Goal: Task Accomplishment & Management: Complete application form

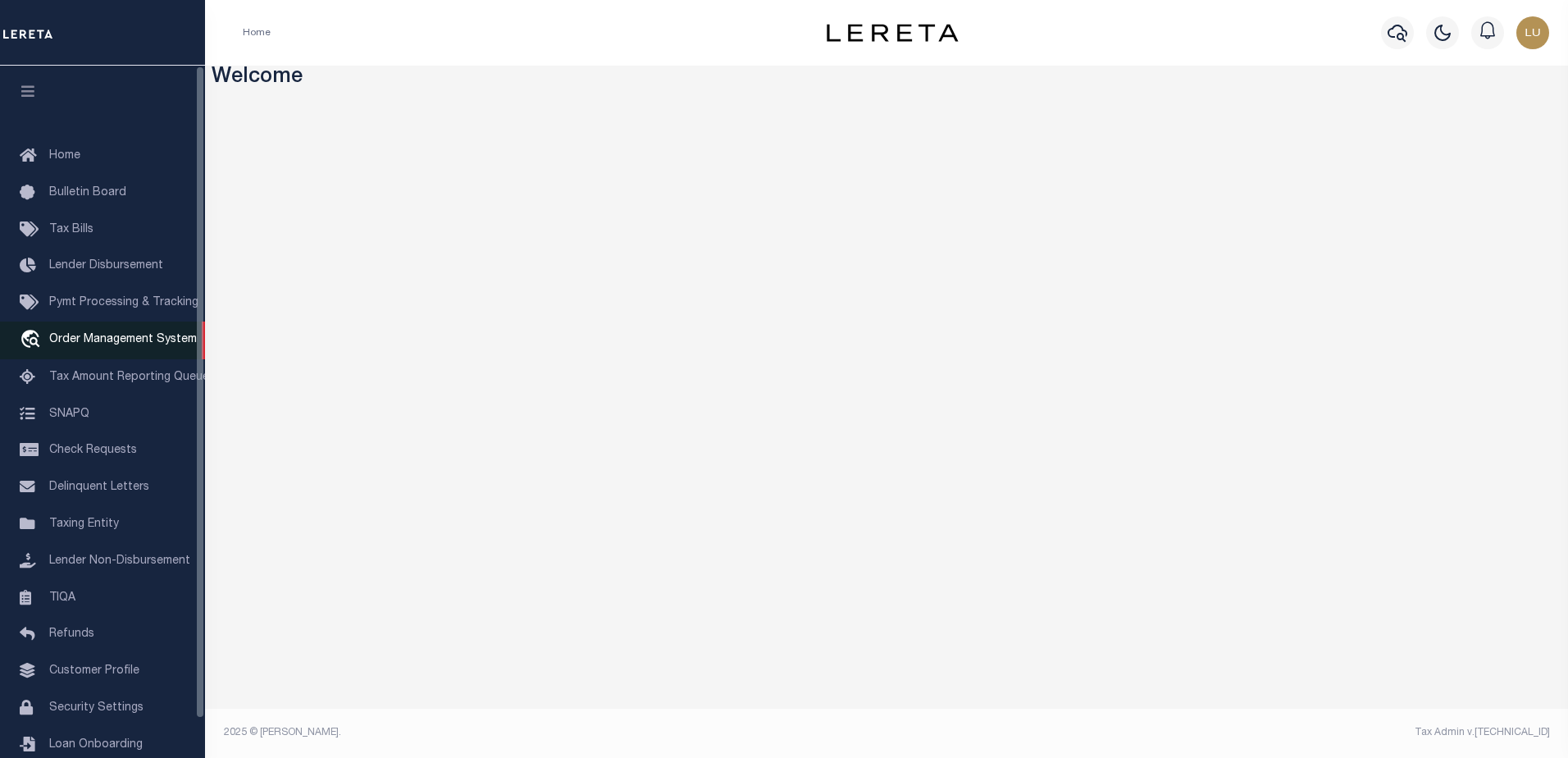
click at [141, 346] on span "Order Management System" at bounding box center [124, 339] width 148 height 11
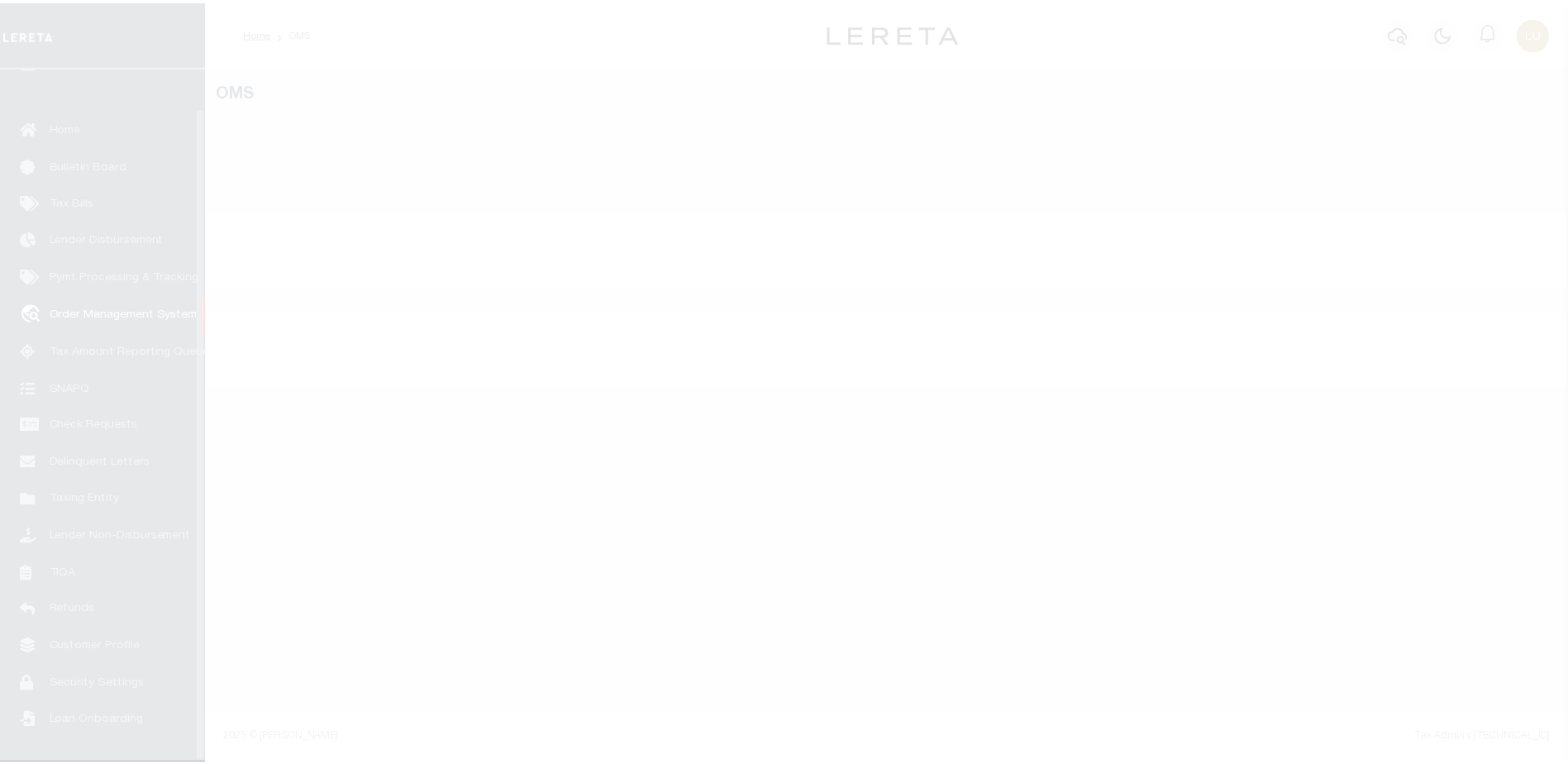
scroll to position [42, 0]
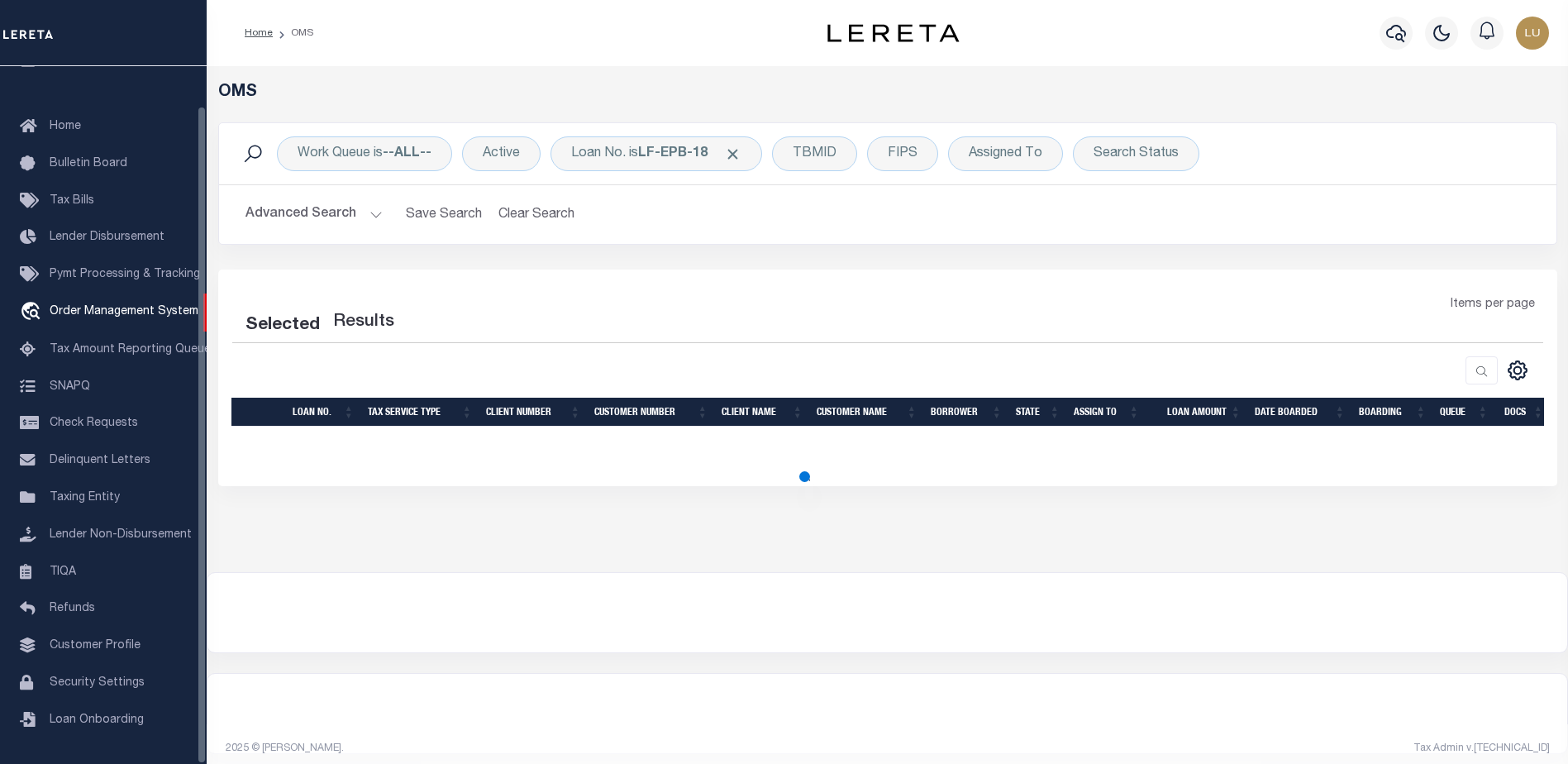
select select "200"
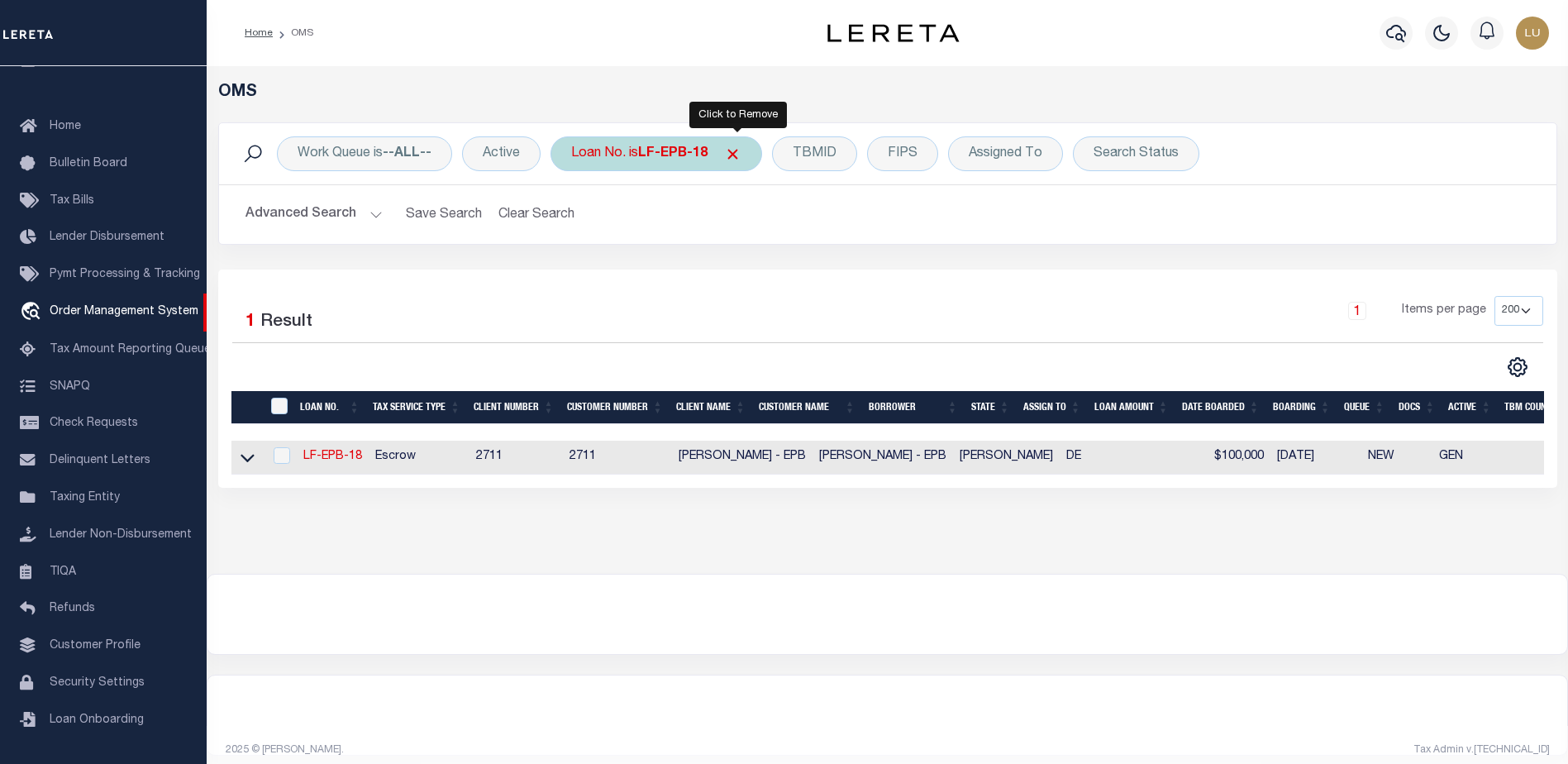
click at [733, 151] on span "Click to Remove" at bounding box center [733, 154] width 17 height 17
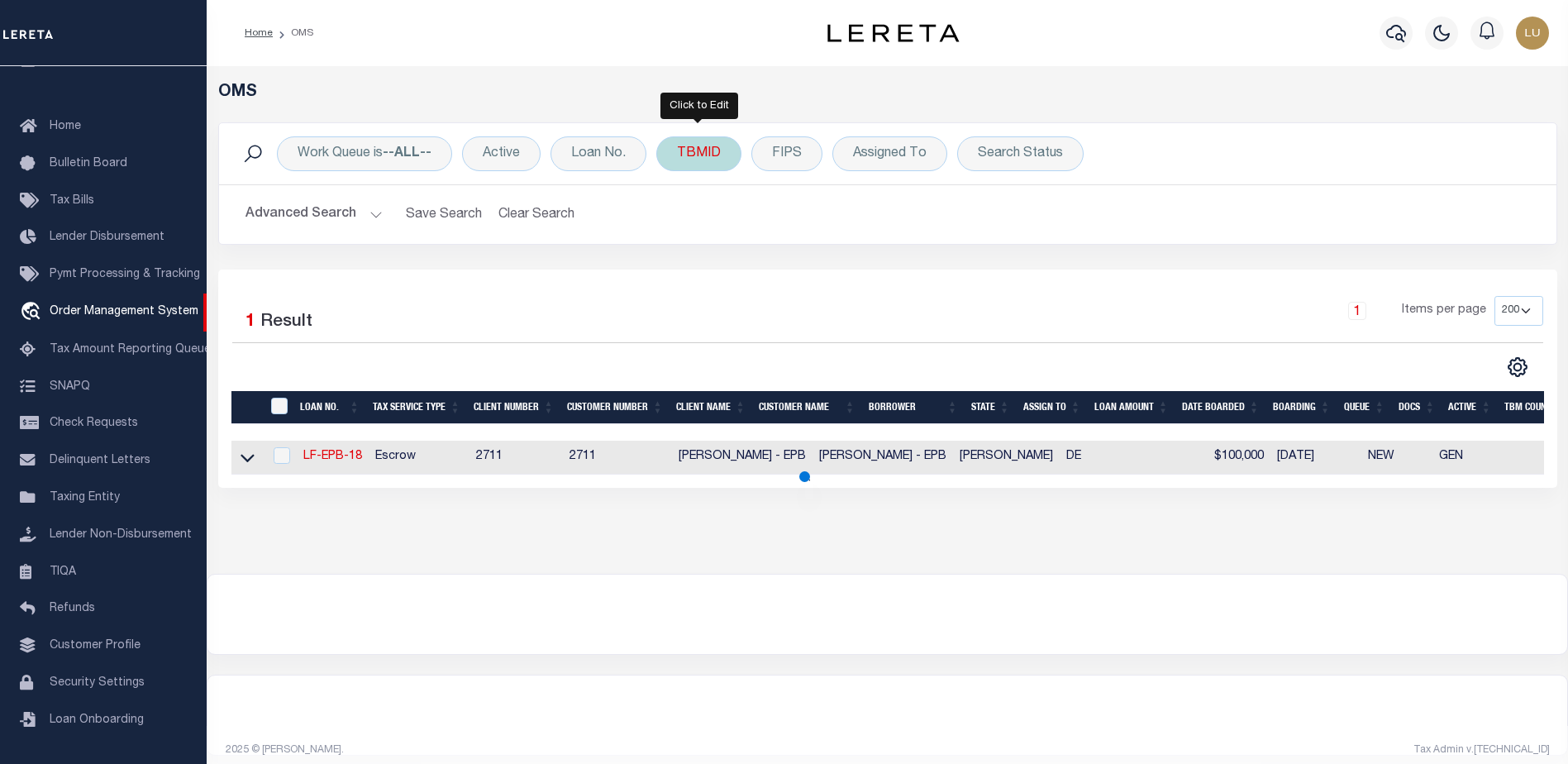
click at [712, 151] on div "TBMID" at bounding box center [699, 153] width 85 height 35
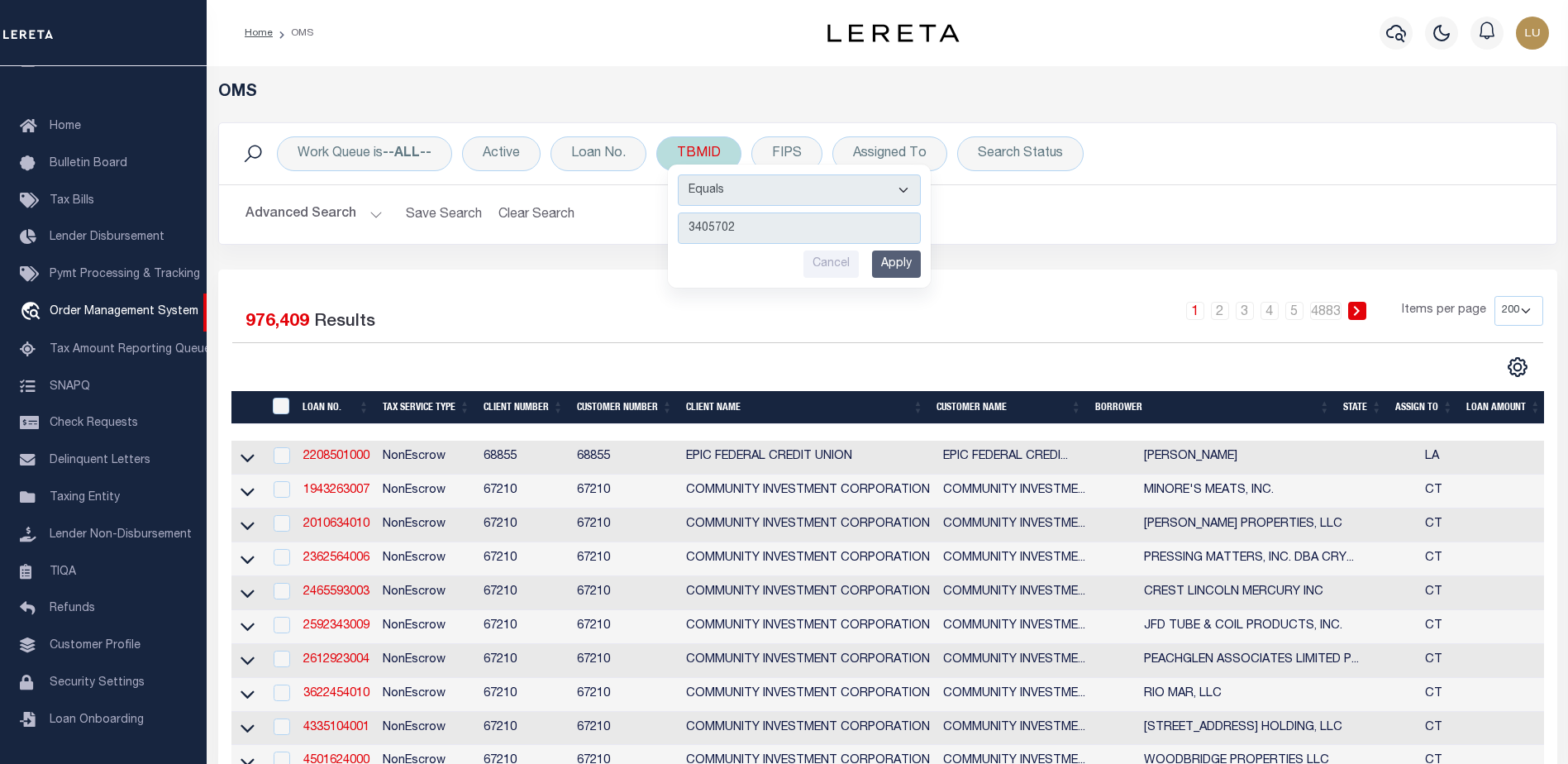
type input "3405702"
click at [898, 259] on input "Apply" at bounding box center [897, 263] width 49 height 27
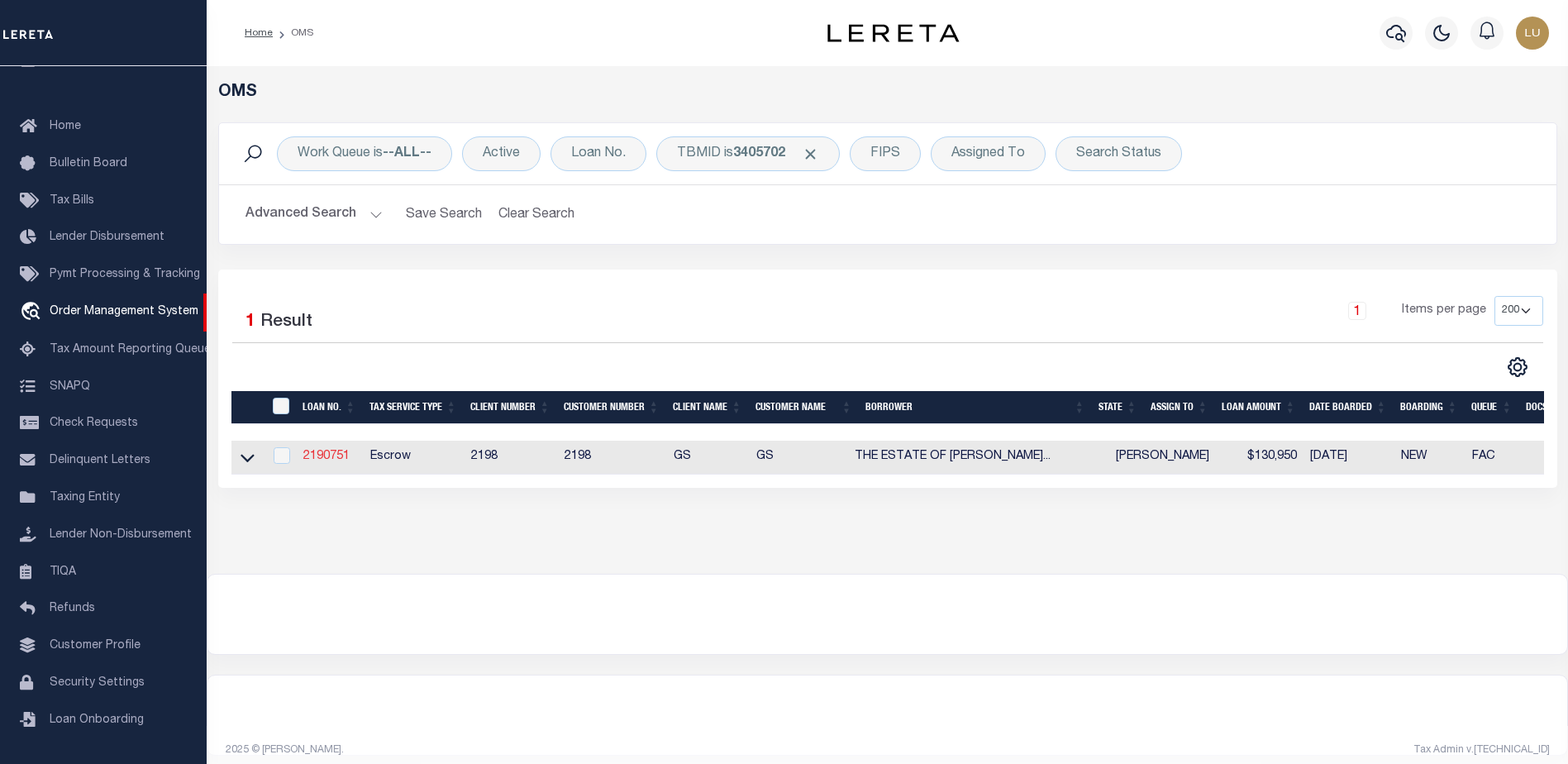
click at [341, 458] on link "2190751" at bounding box center [326, 456] width 46 height 11
type input "2190751"
type input "THE ESTATE OF MARGARET STEPHENS"
select select
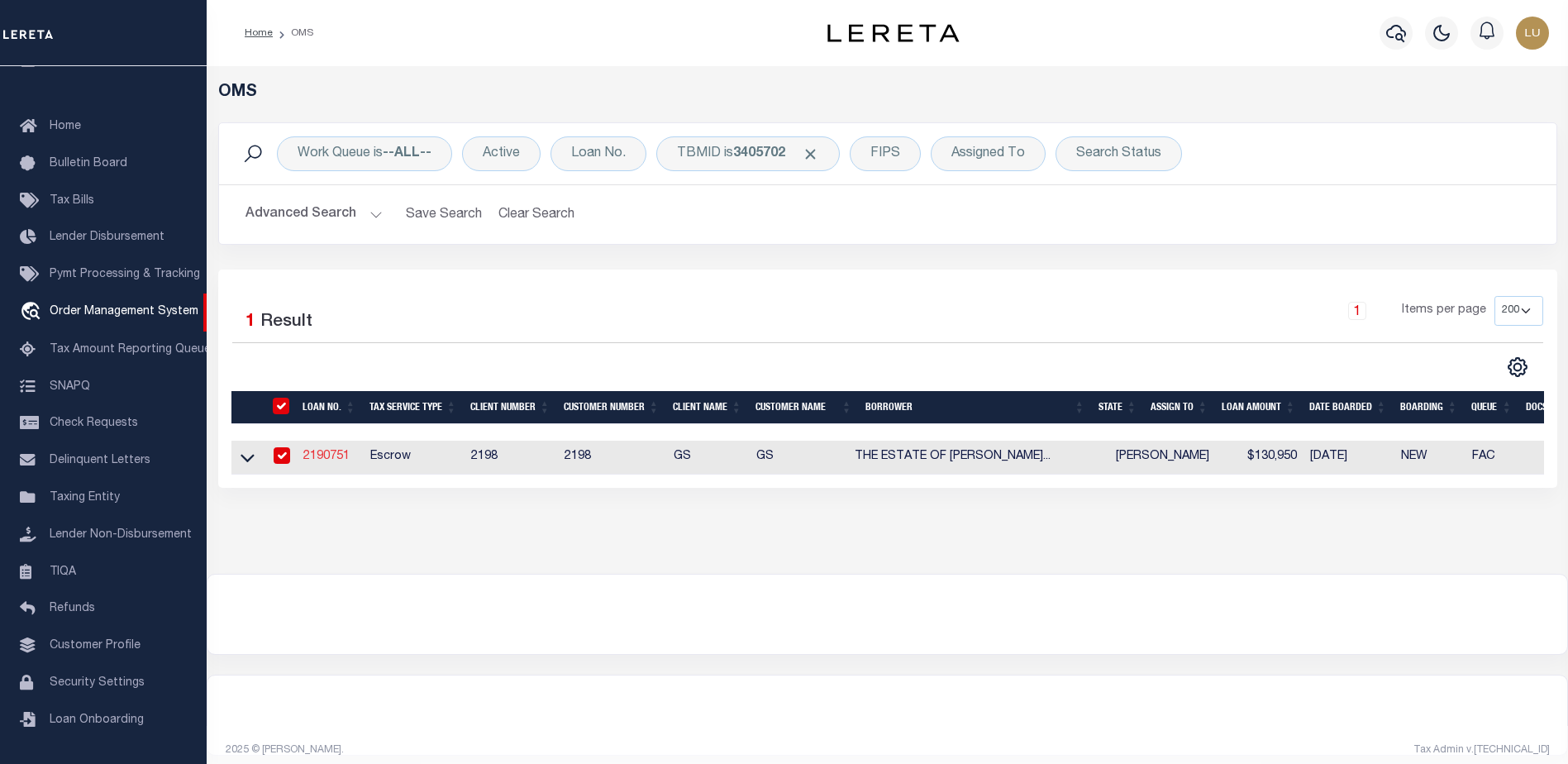
select select
select select "Escrow"
select select "16881"
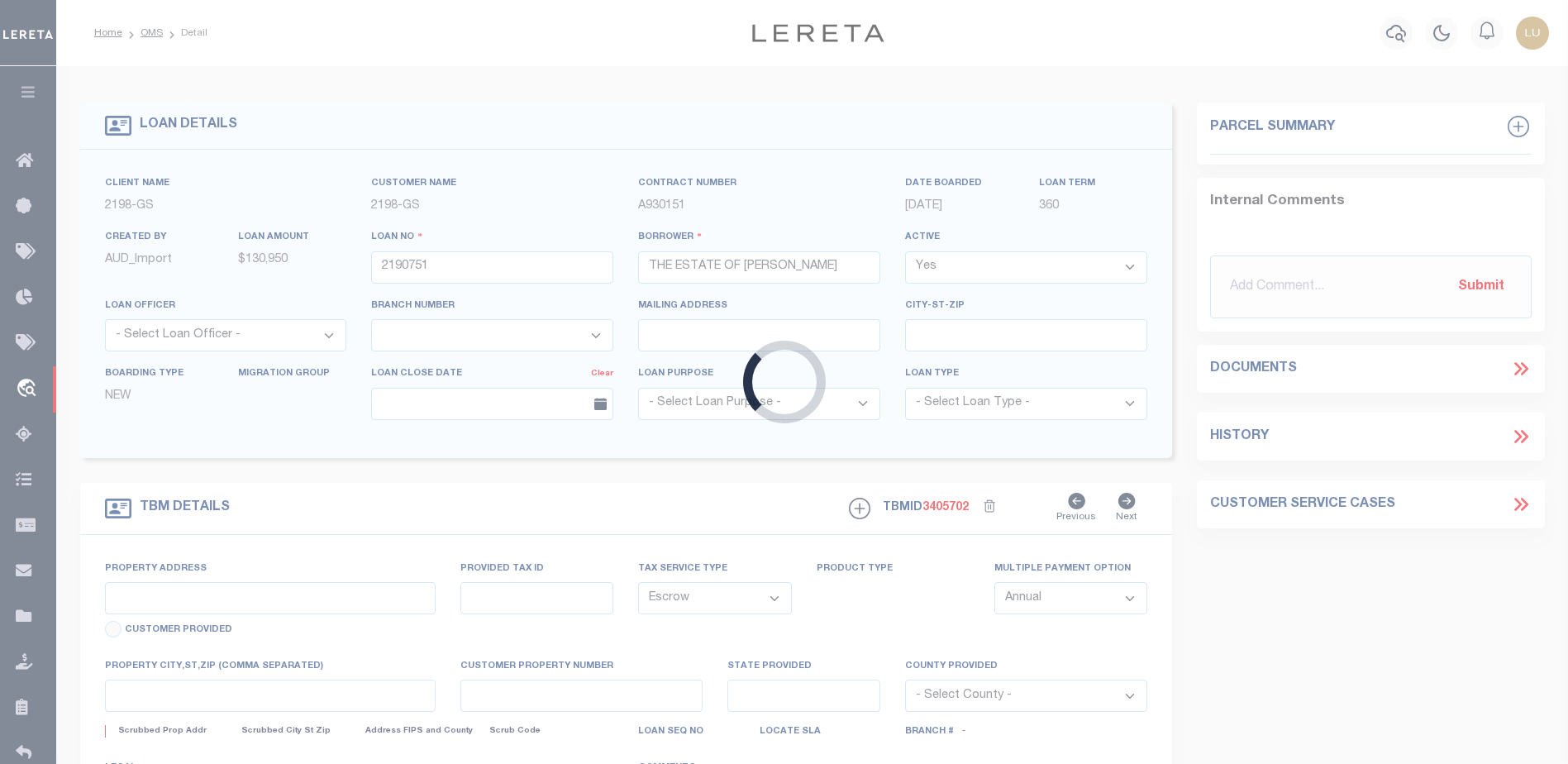
type input "506 NORTH RUSK STREET"
select select
type input "OVERTON TX 75684"
select select
type textarea "6/24/25"
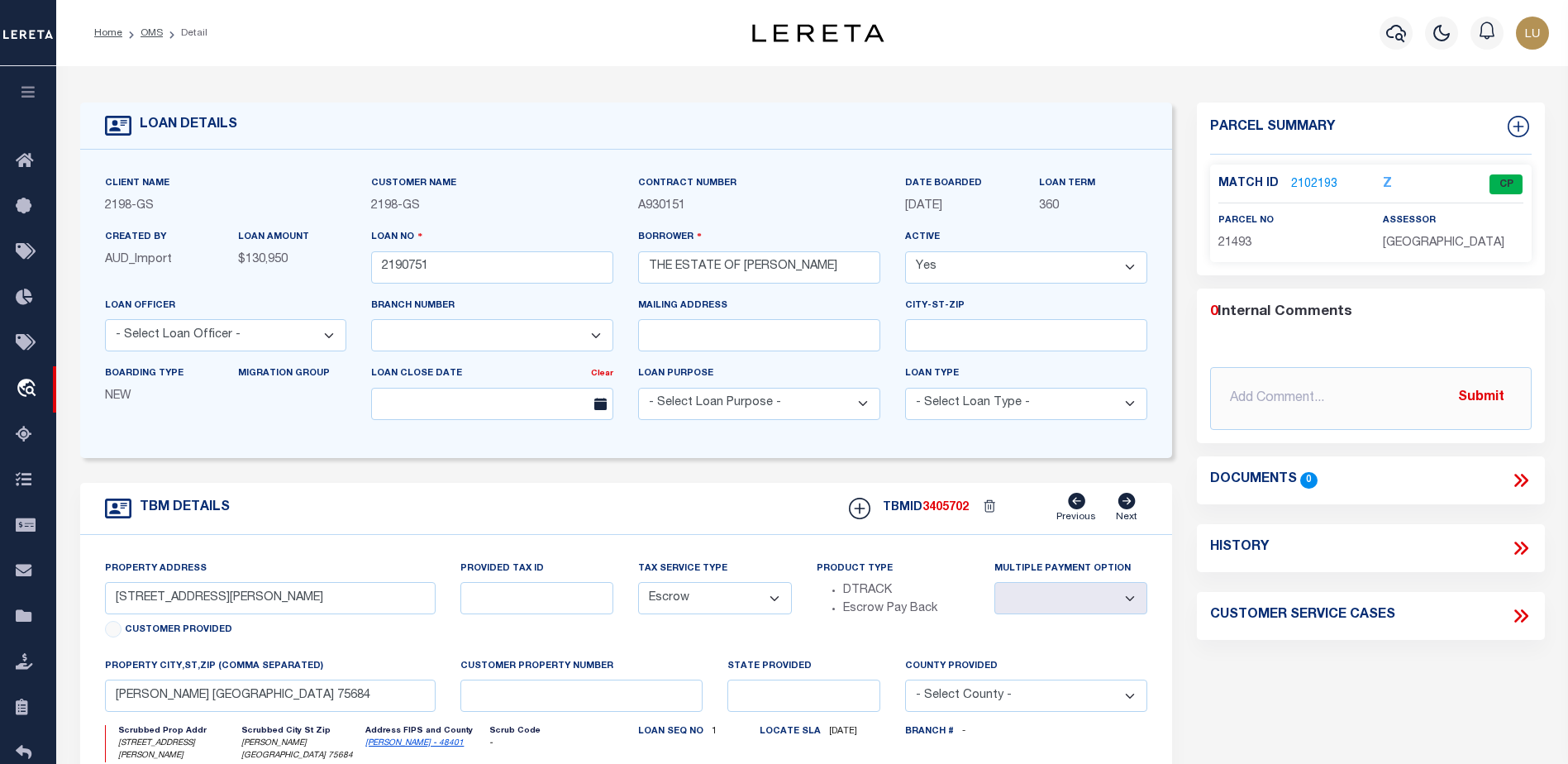
click at [1306, 182] on link "2102193" at bounding box center [1314, 185] width 46 height 17
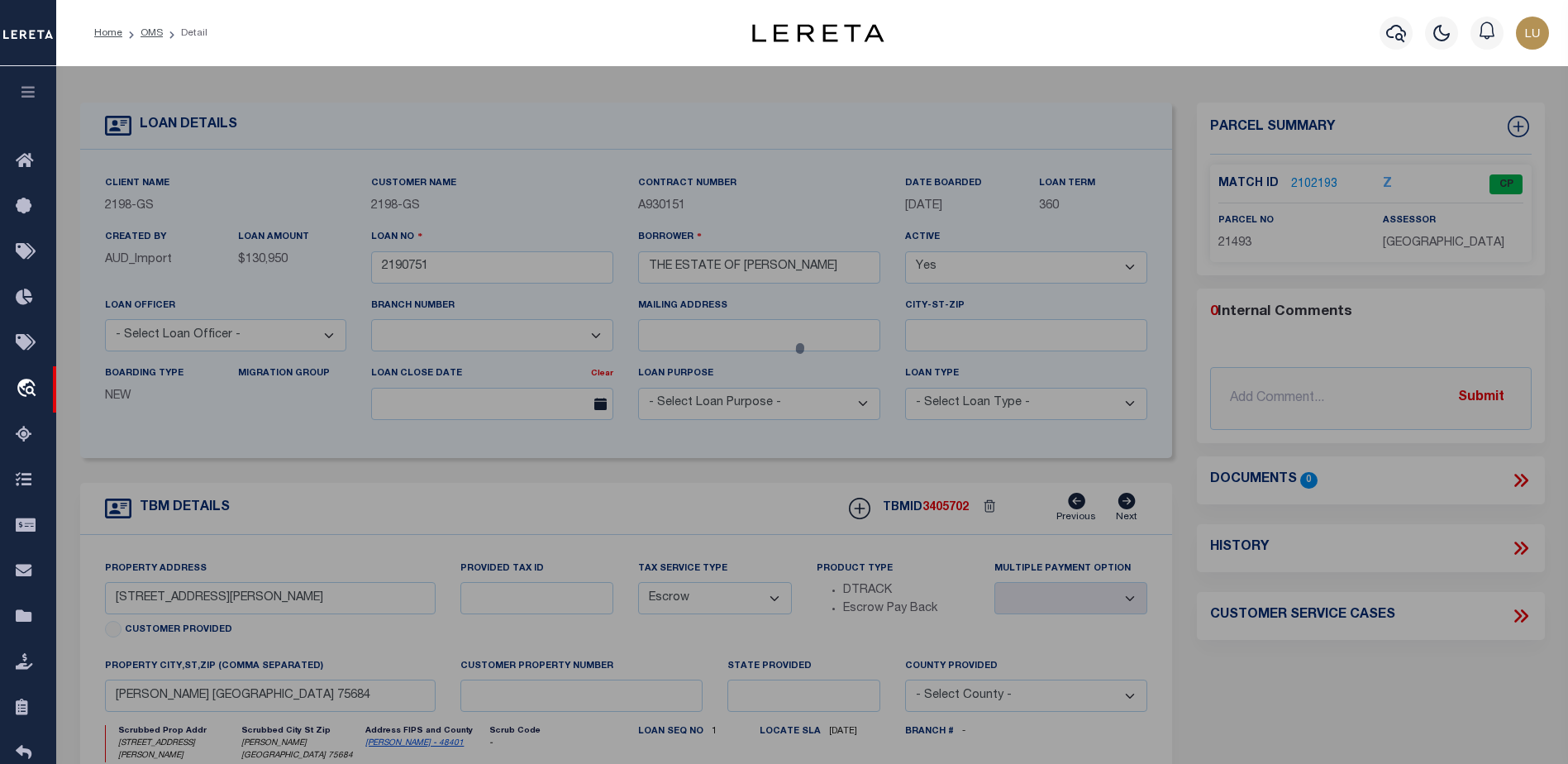
checkbox input "false"
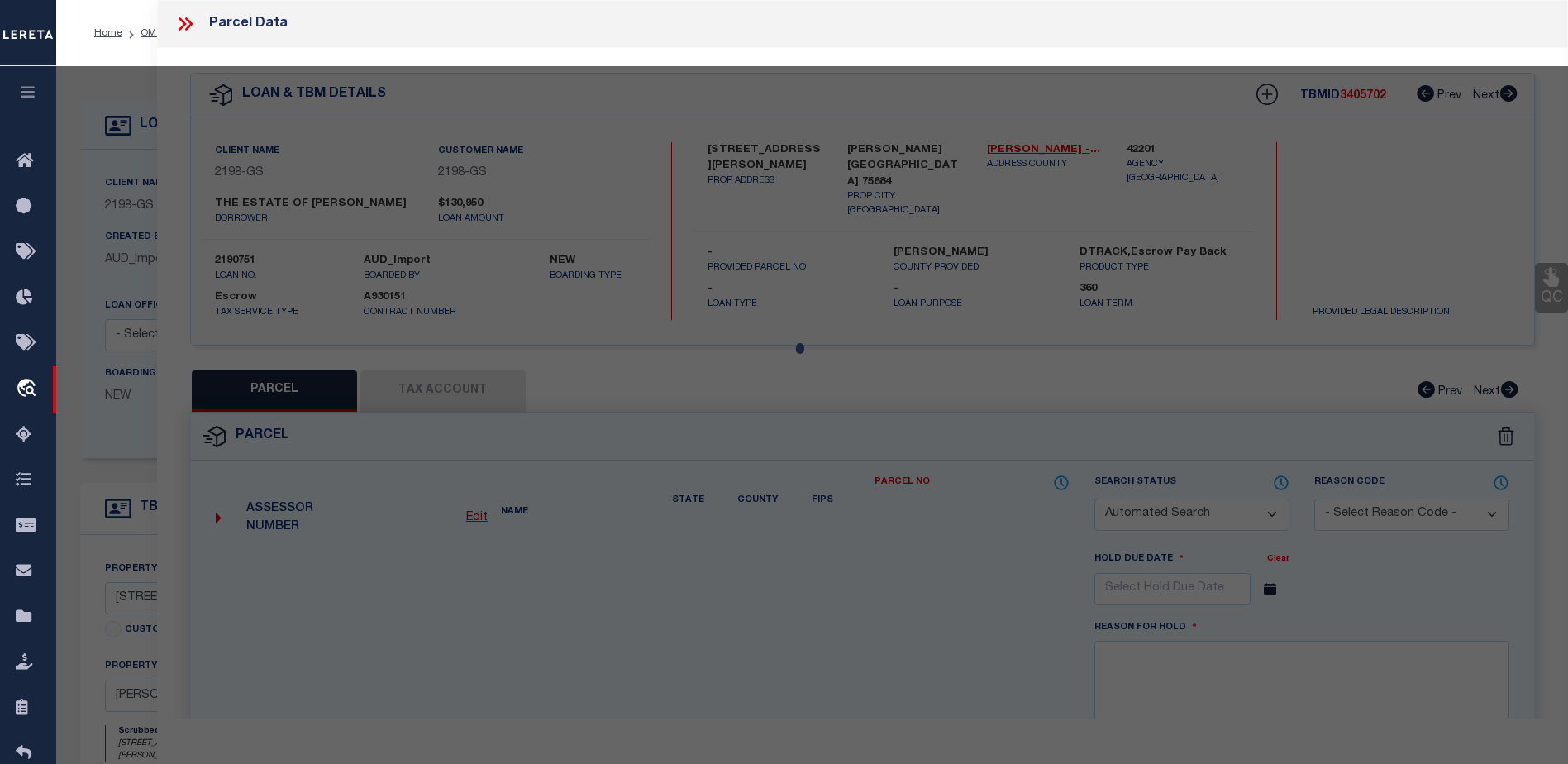
select select "CP"
type input "STEPHENS GLYNN & MARGARET ESTS"
select select "AGW"
select select "ADD"
type input "506 N RUSK"
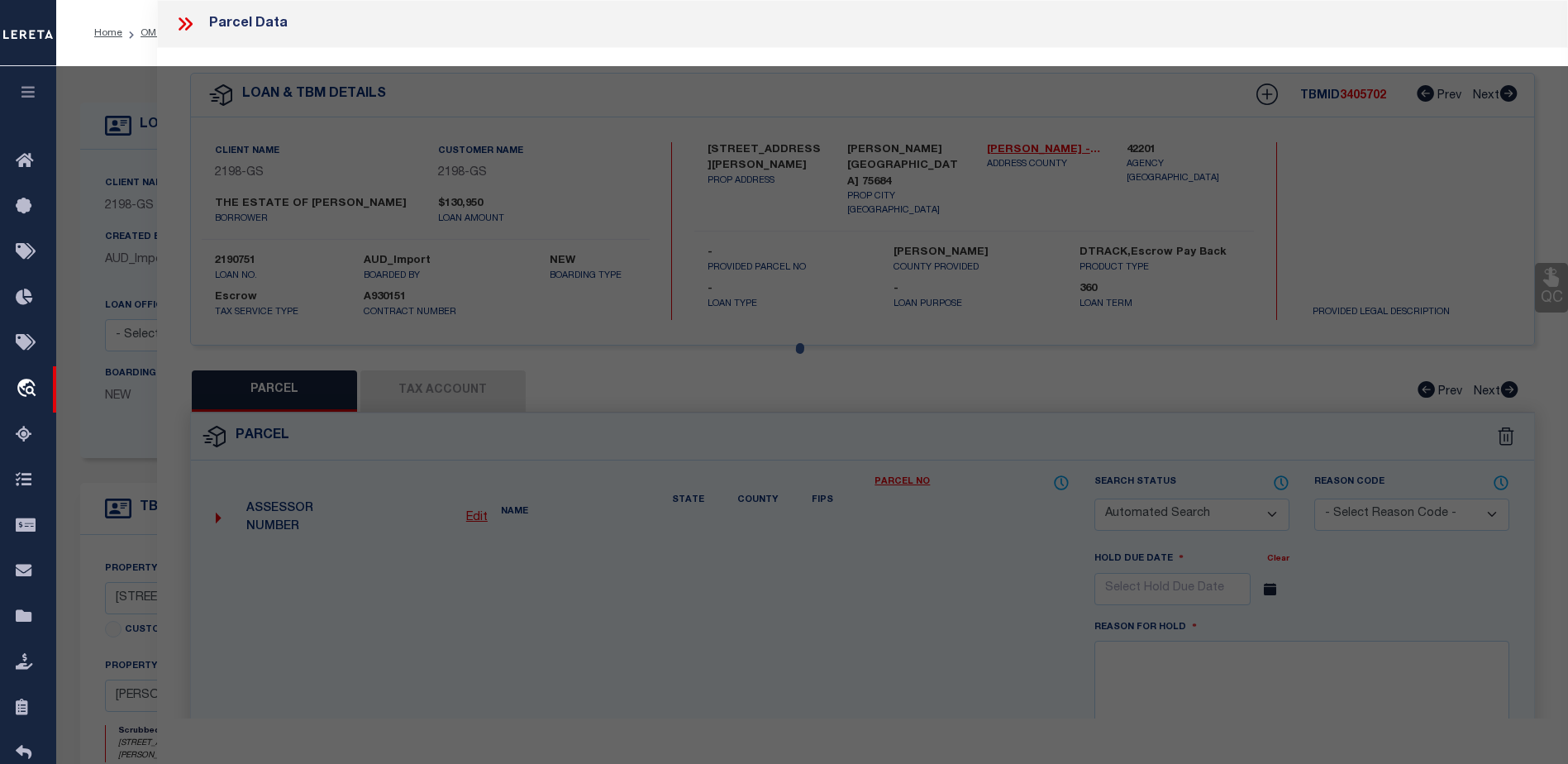
type input "OVERTON TX 75684"
type textarea "LT 1 BLK 24 ORIGINAL AB 557 J T MCDANIEL SUR"
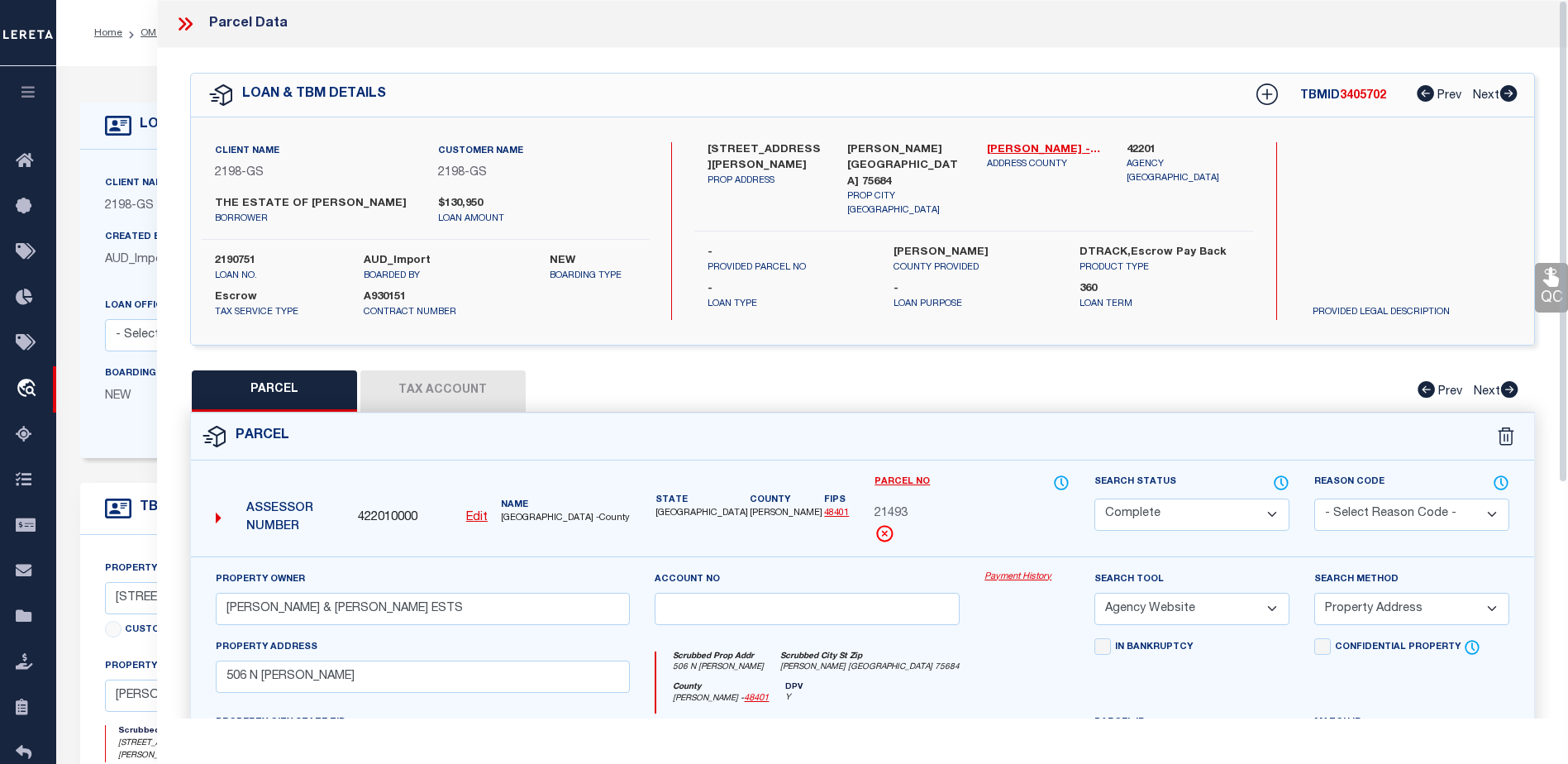
click at [1037, 585] on link "Payment History" at bounding box center [1027, 577] width 85 height 14
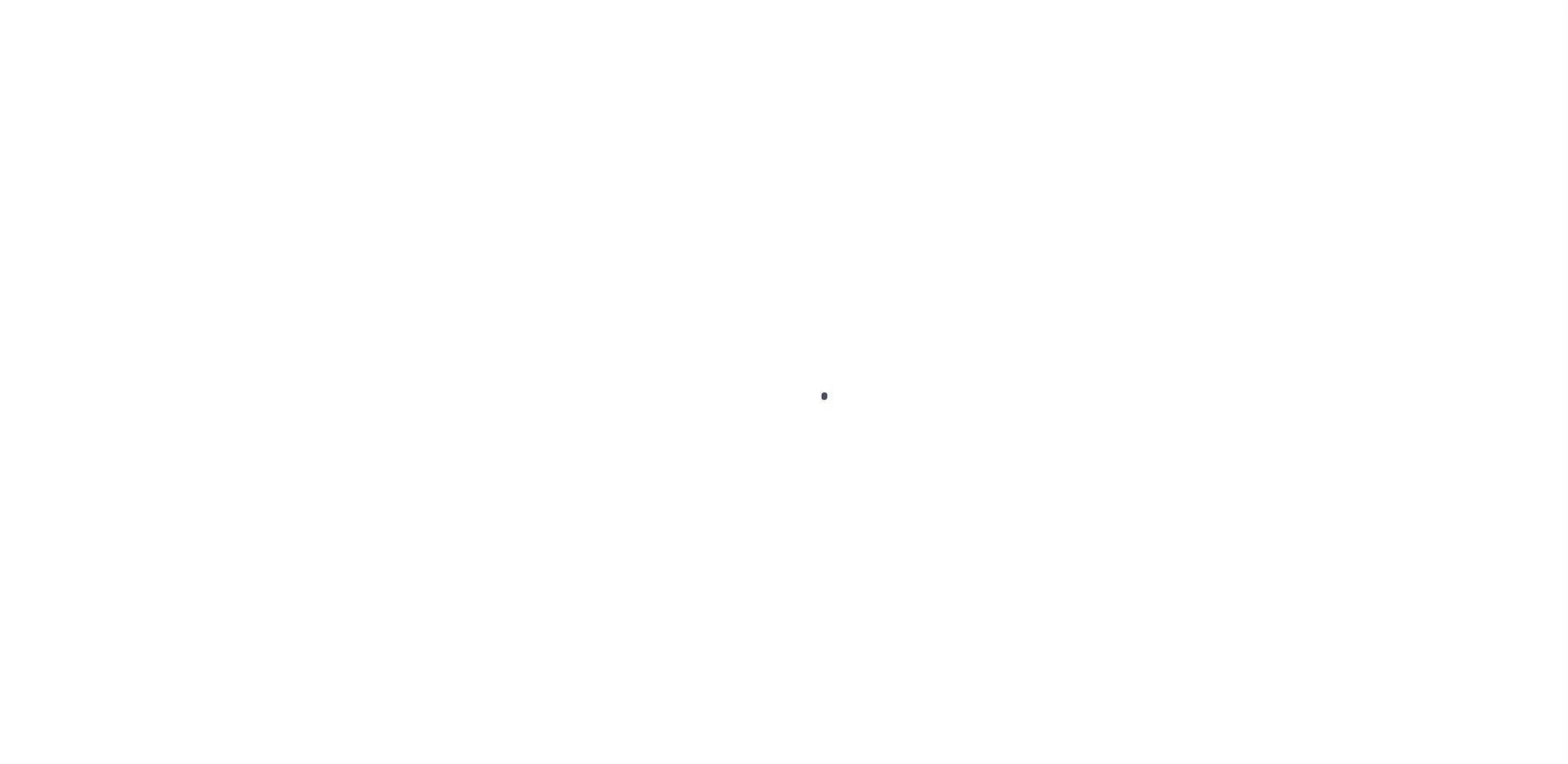
select select "16881"
select select "Escrow"
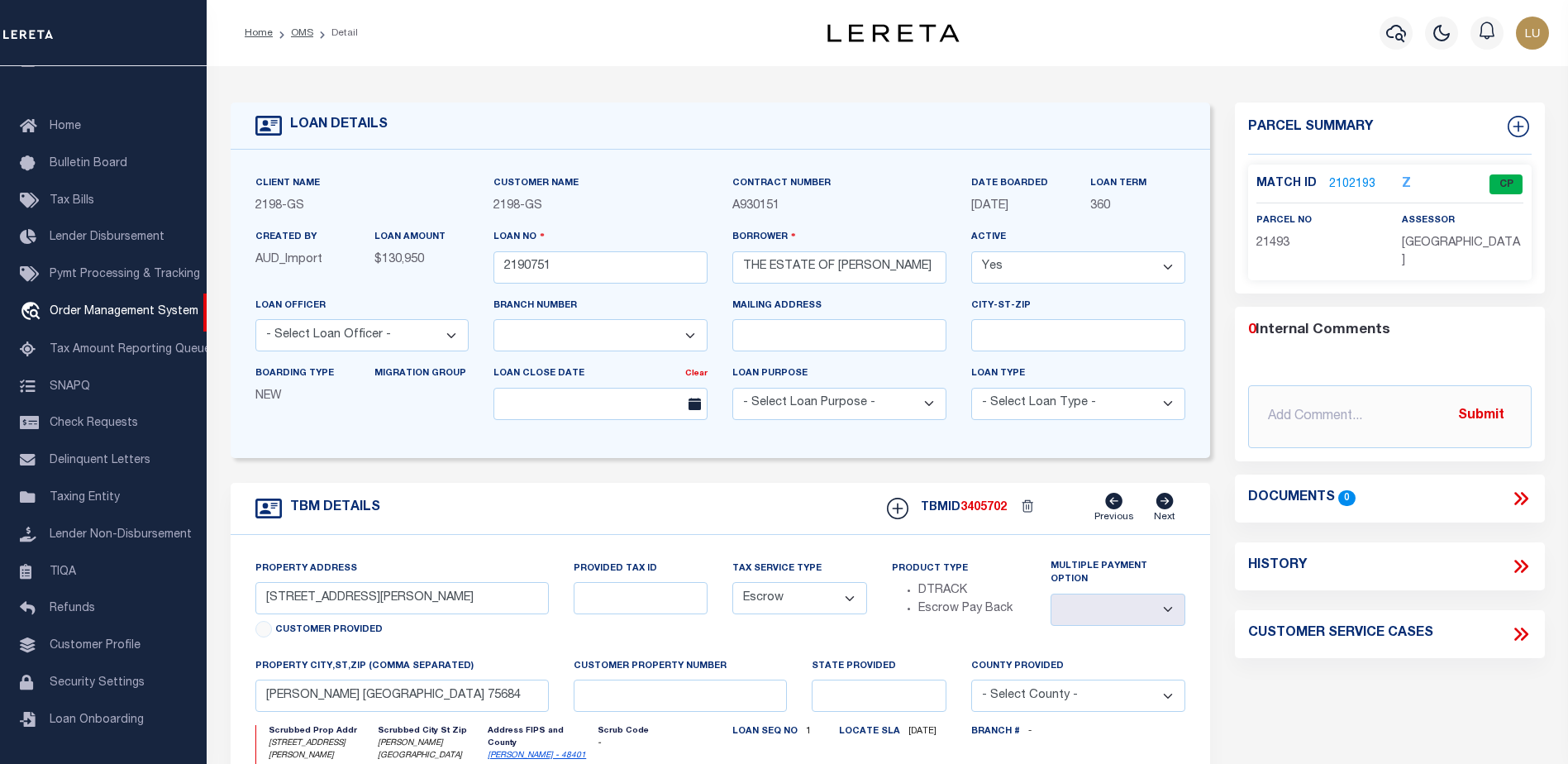
click at [301, 26] on li "OMS" at bounding box center [293, 33] width 41 height 15
click at [299, 30] on link "OMS" at bounding box center [302, 33] width 23 height 10
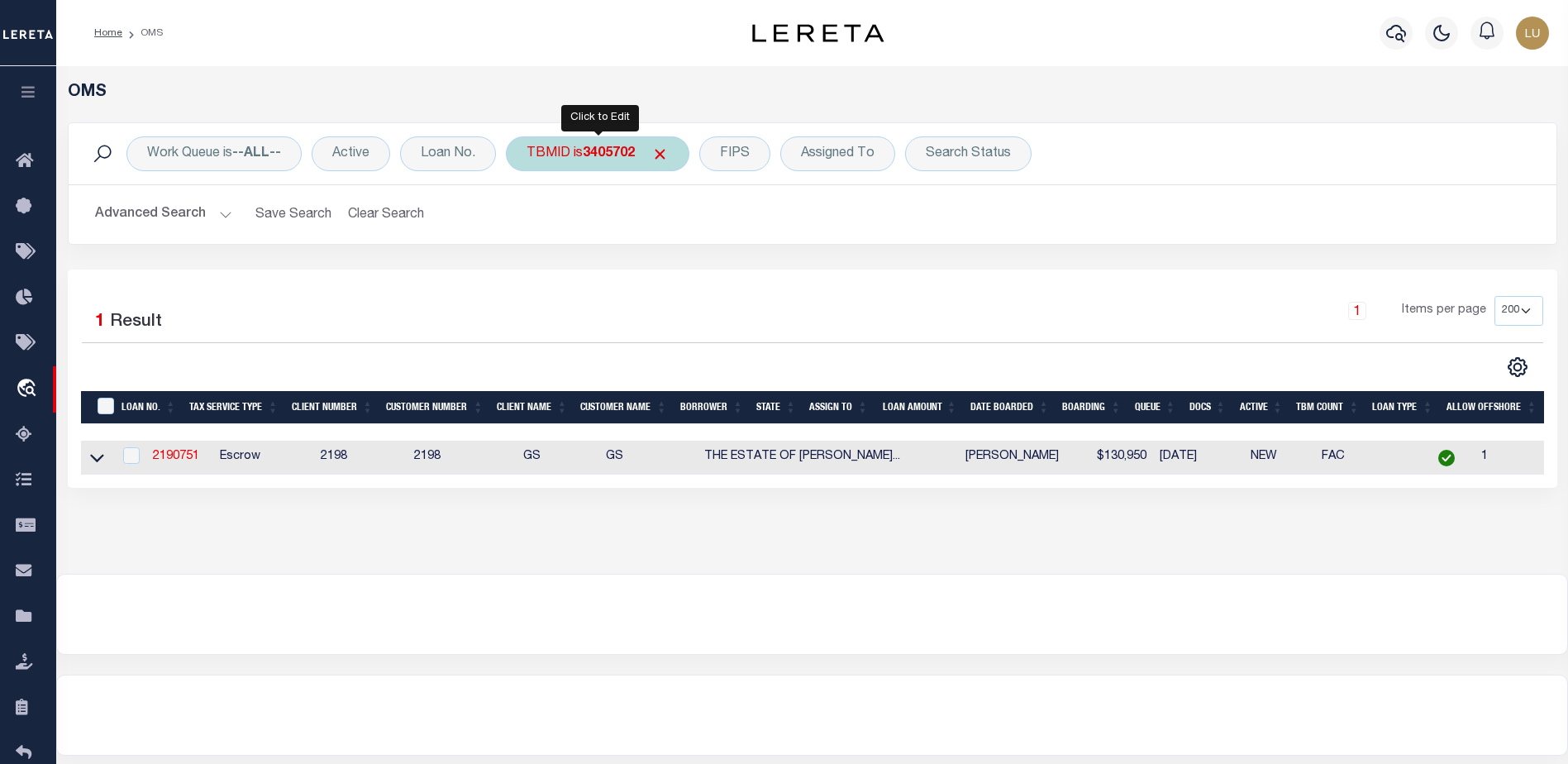
click at [571, 159] on div "TBMID is 3405702" at bounding box center [598, 153] width 183 height 35
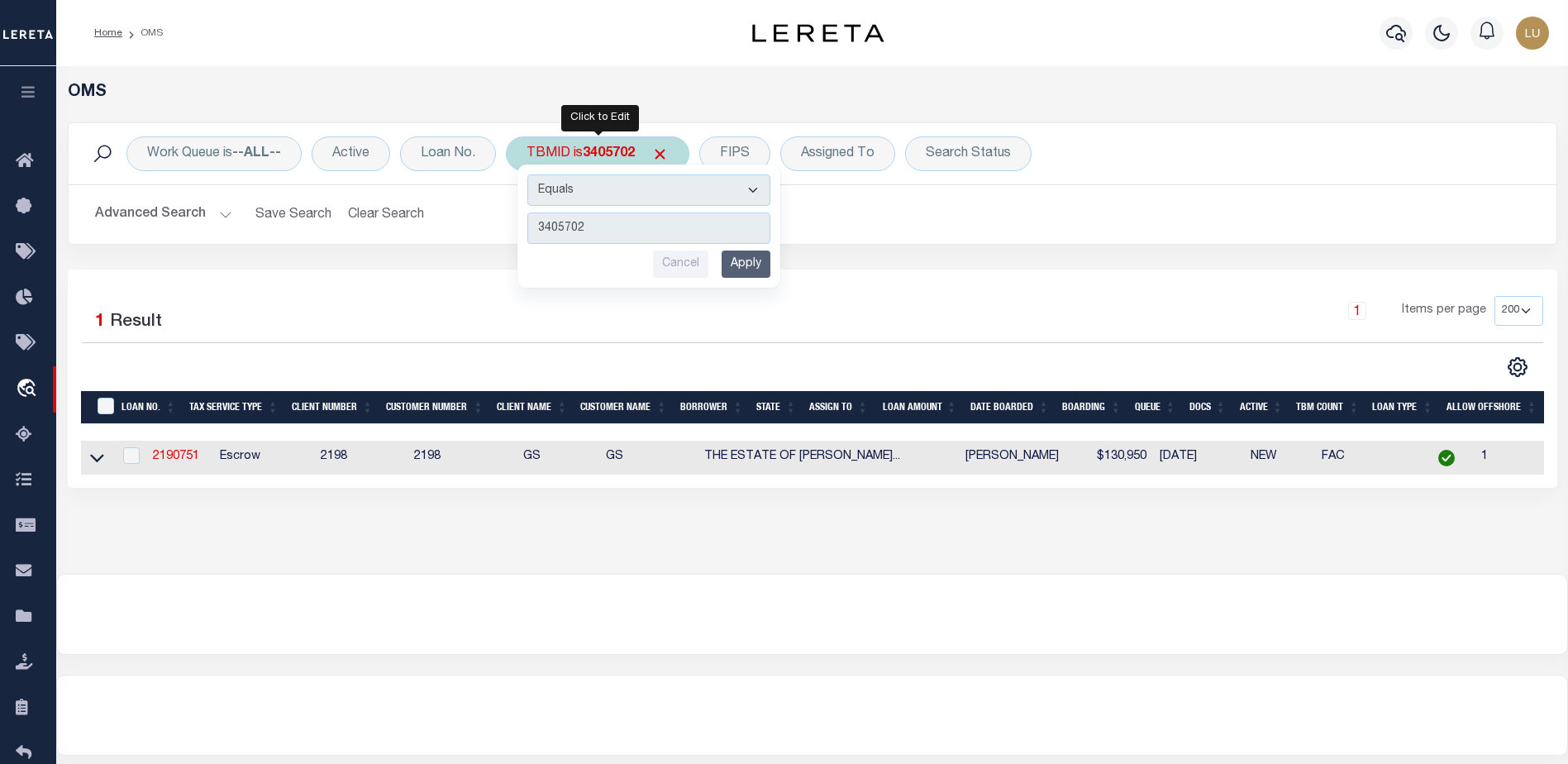
type input "3405904"
click at [741, 263] on input "Apply" at bounding box center [746, 263] width 49 height 27
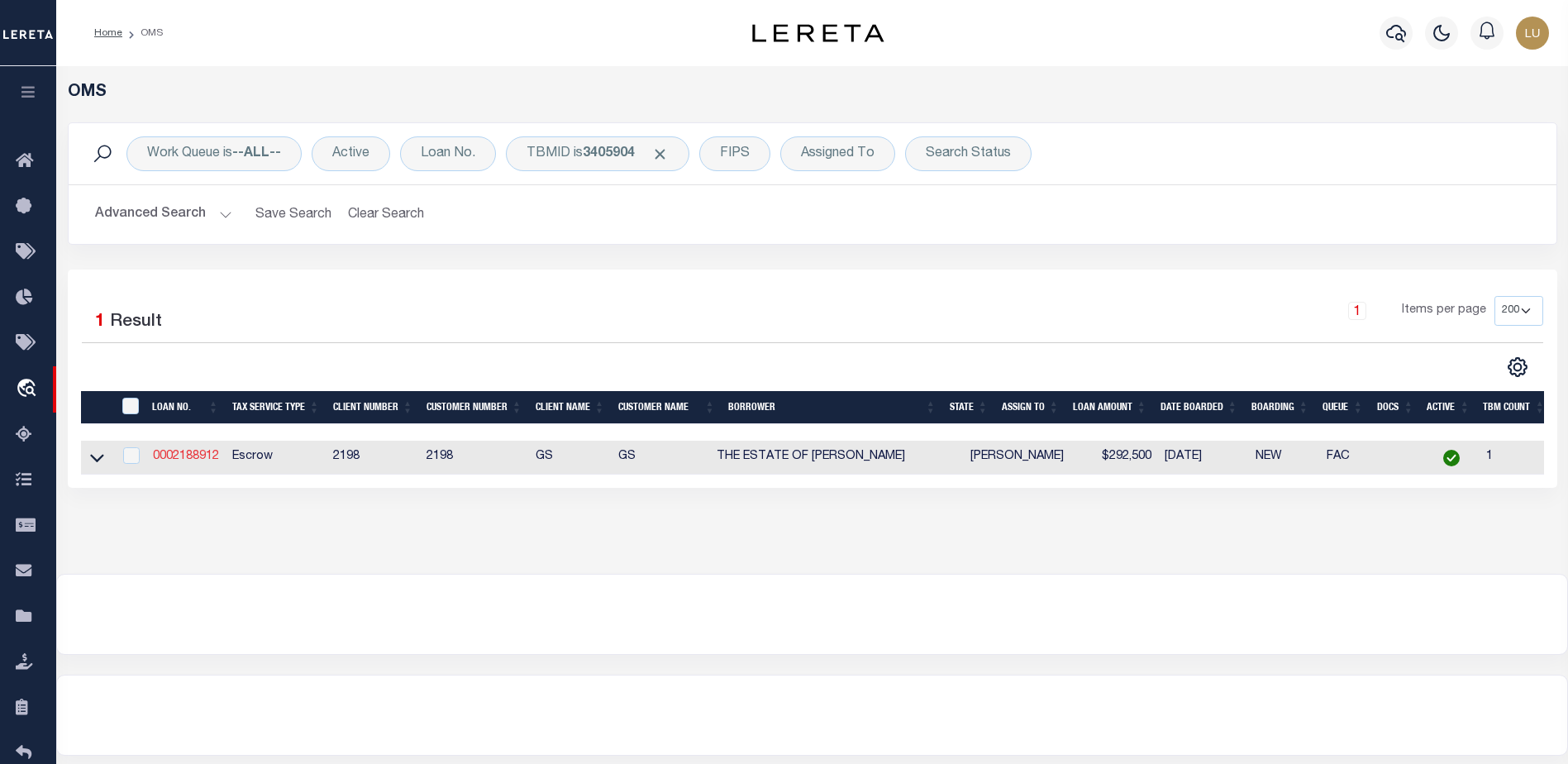
click at [177, 450] on td "0002188912" at bounding box center [186, 458] width 79 height 34
checkbox input "true"
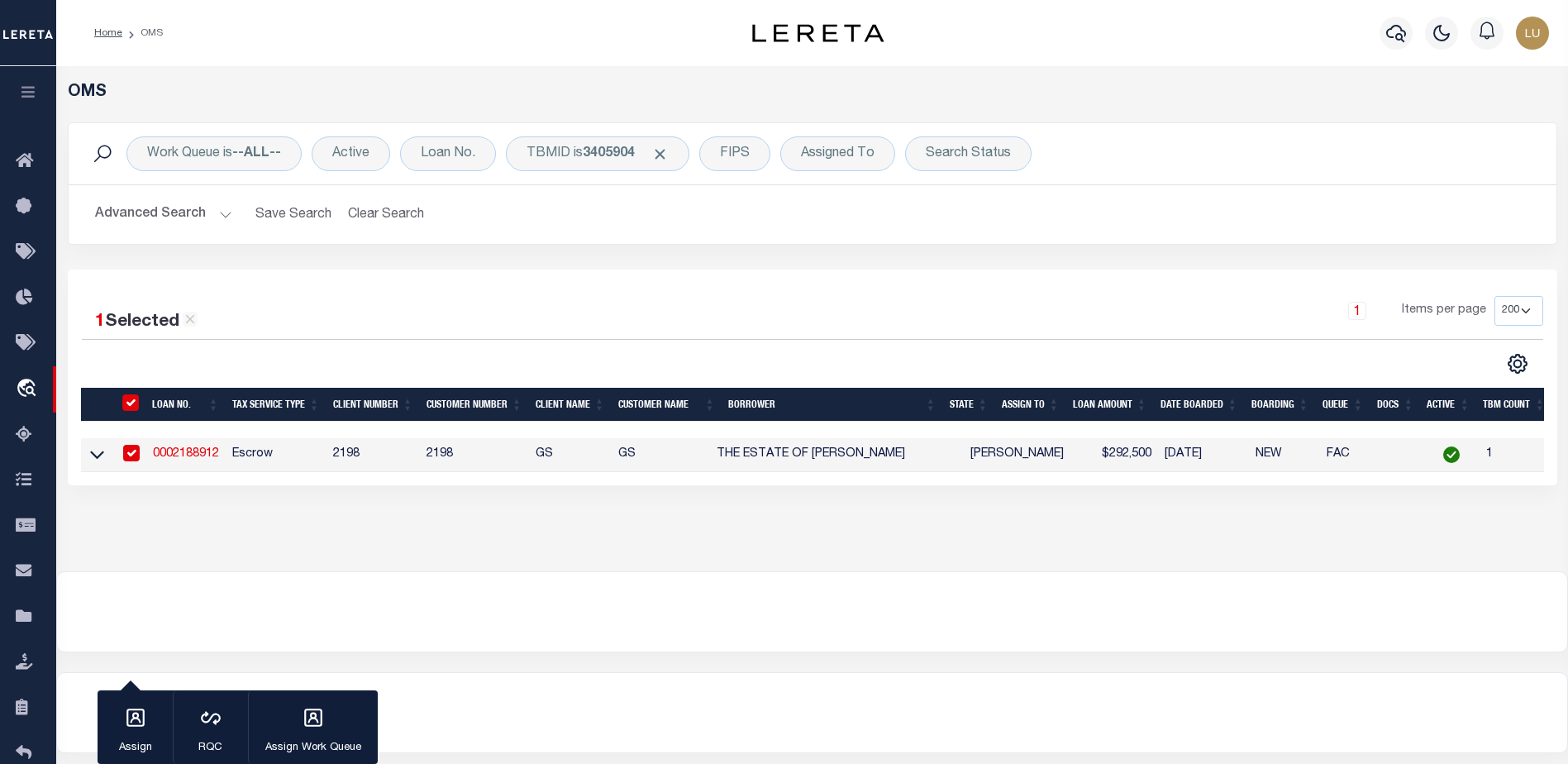
click at [213, 451] on link "0002188912" at bounding box center [186, 454] width 66 height 11
type input "0002188912"
type input "THE ESTATE OF [PERSON_NAME]"
select select
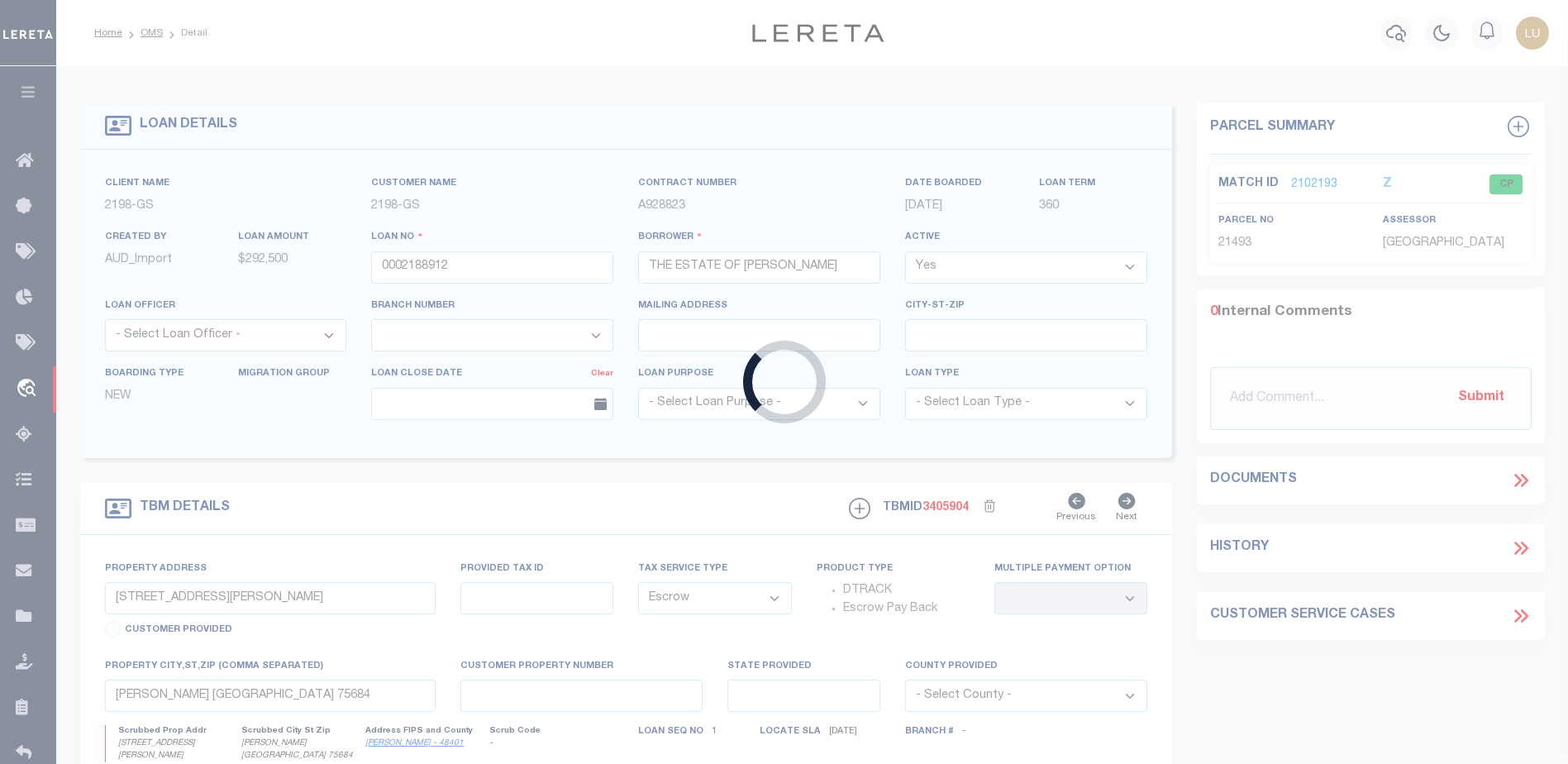
type input "[STREET_ADDRESS]"
select select
type input "WATERBURY CT 06706"
type textarea "7/2/25"
select select "16881"
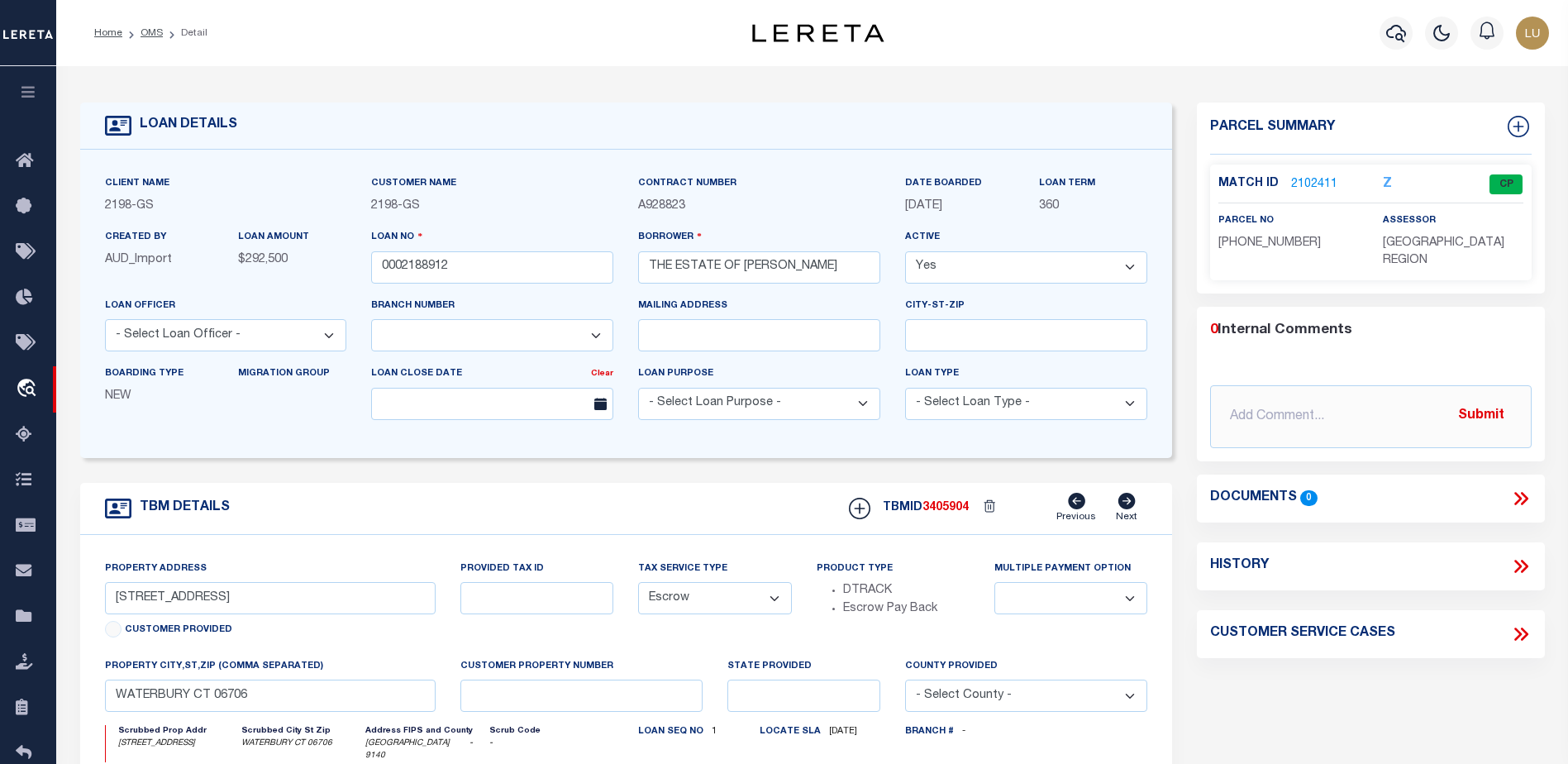
click at [1316, 181] on link "2102411" at bounding box center [1314, 185] width 46 height 17
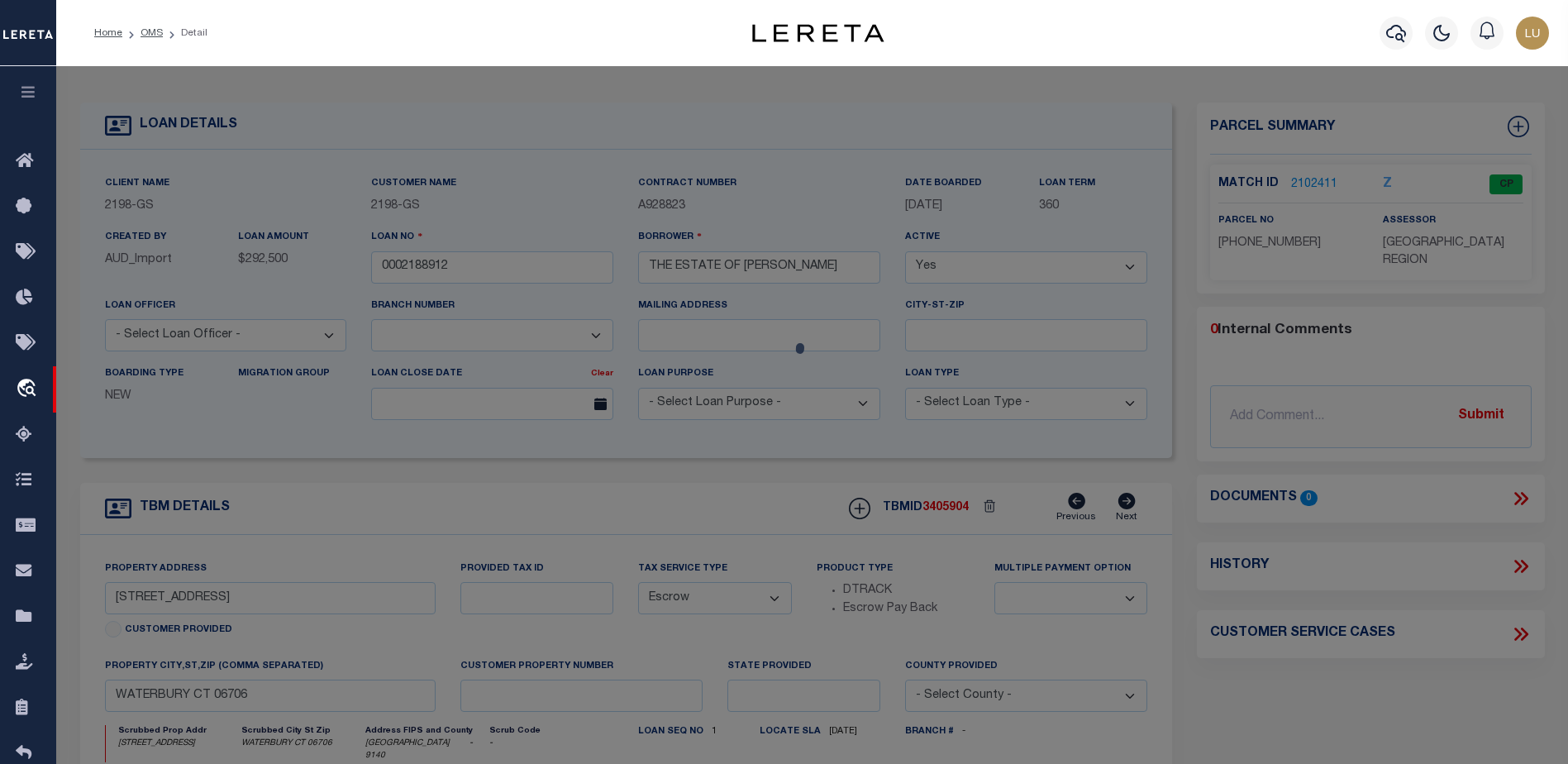
select select "AS"
select select
checkbox input "false"
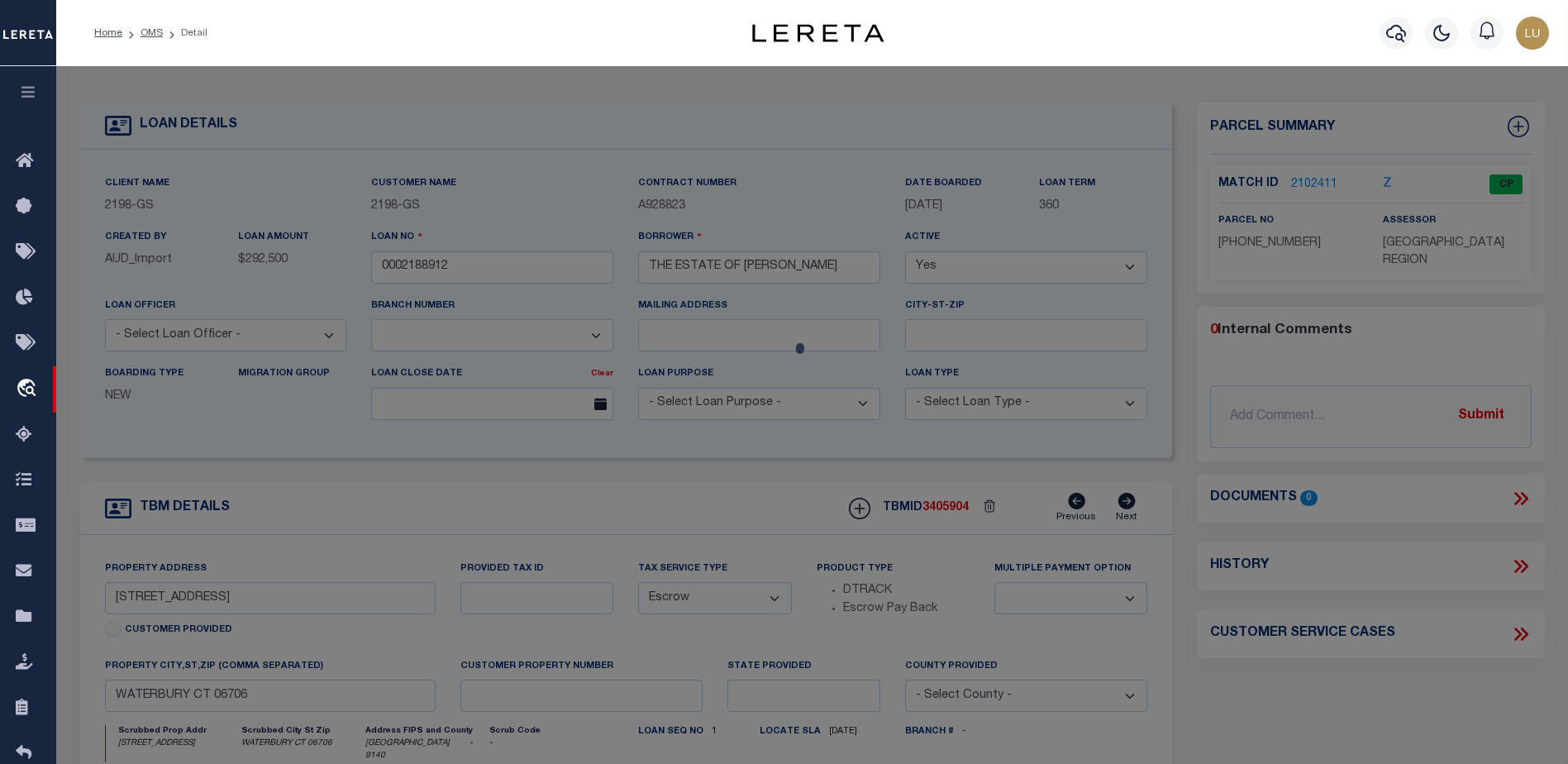
select select "CP"
type input "SOMMA RAYMOND S"
select select "AGW"
select select "ADD"
type input "[STREET_ADDRESS]"
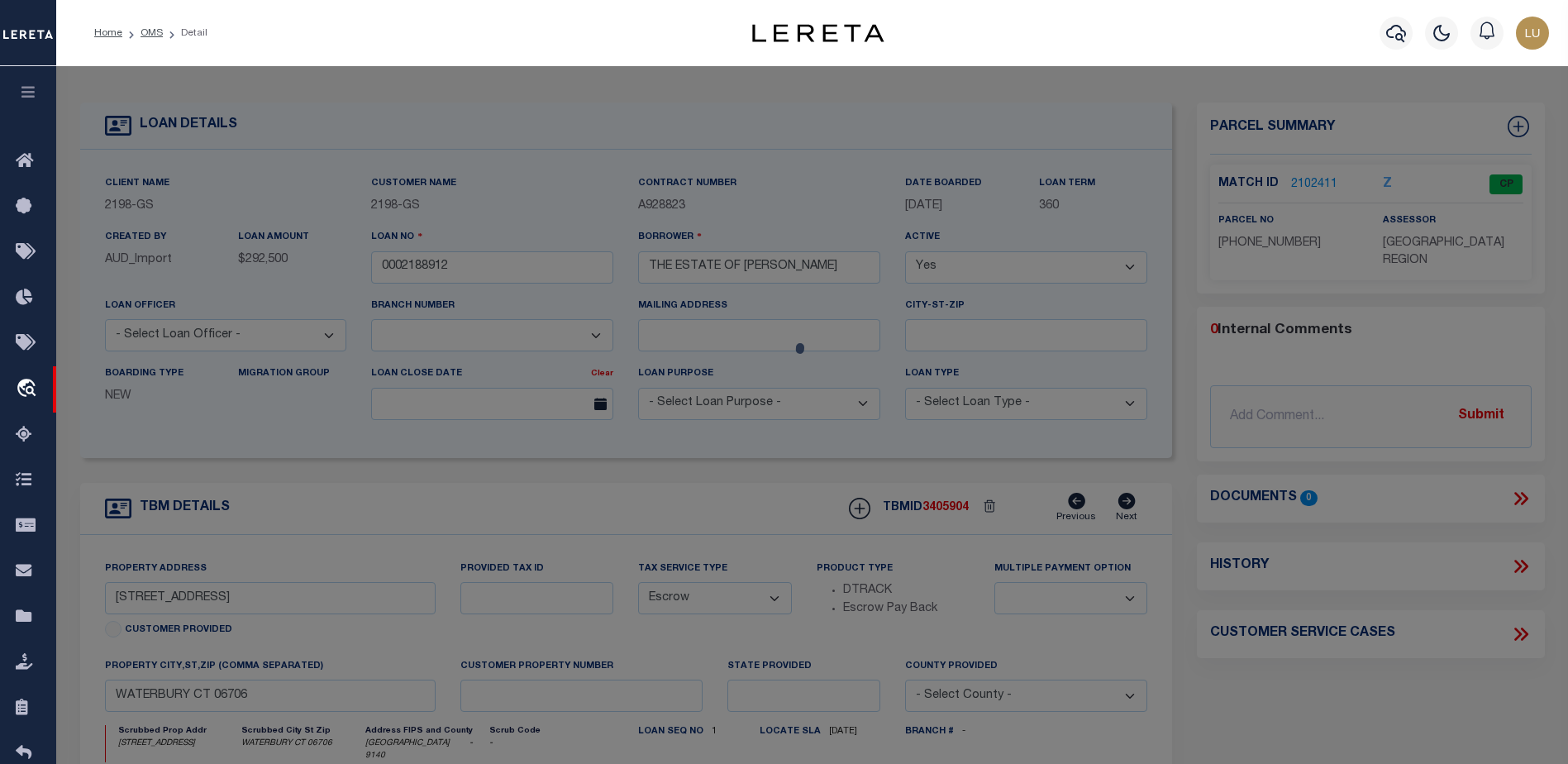
type input "WATERBURY CT 06706"
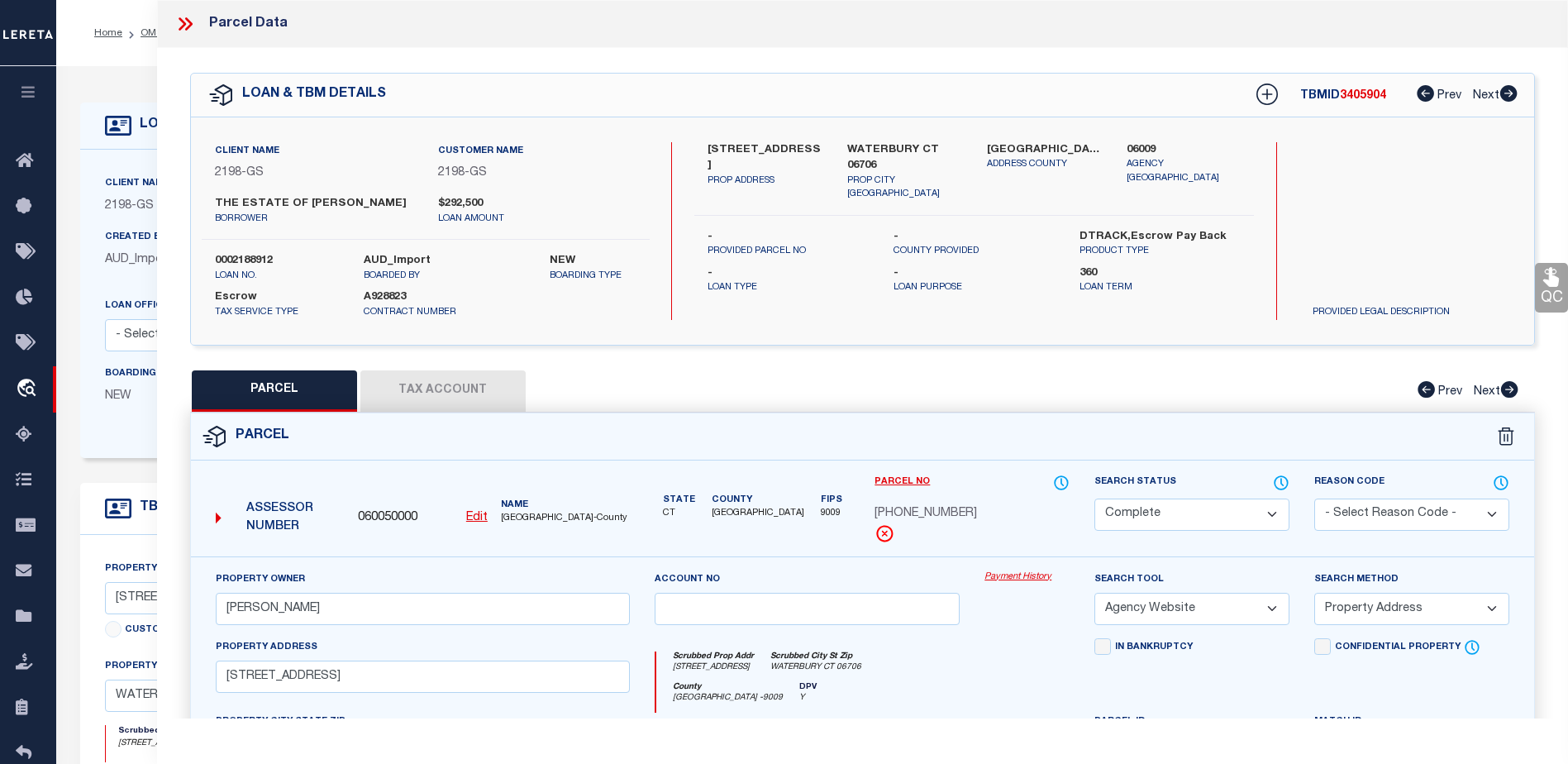
click at [1007, 581] on link "Payment History" at bounding box center [1027, 577] width 85 height 14
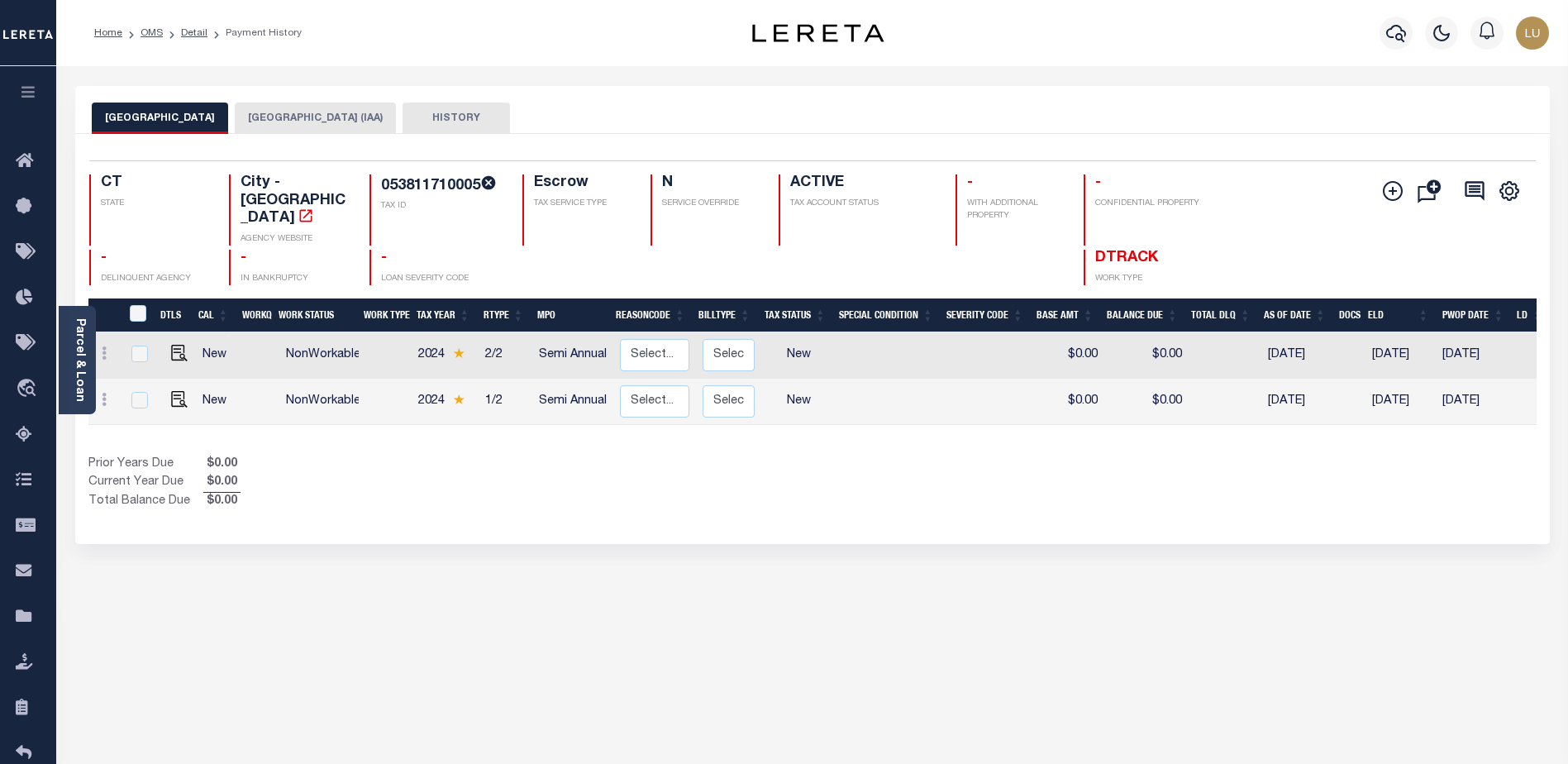
click at [241, 107] on button "[GEOGRAPHIC_DATA] (IAA)" at bounding box center [315, 118] width 161 height 31
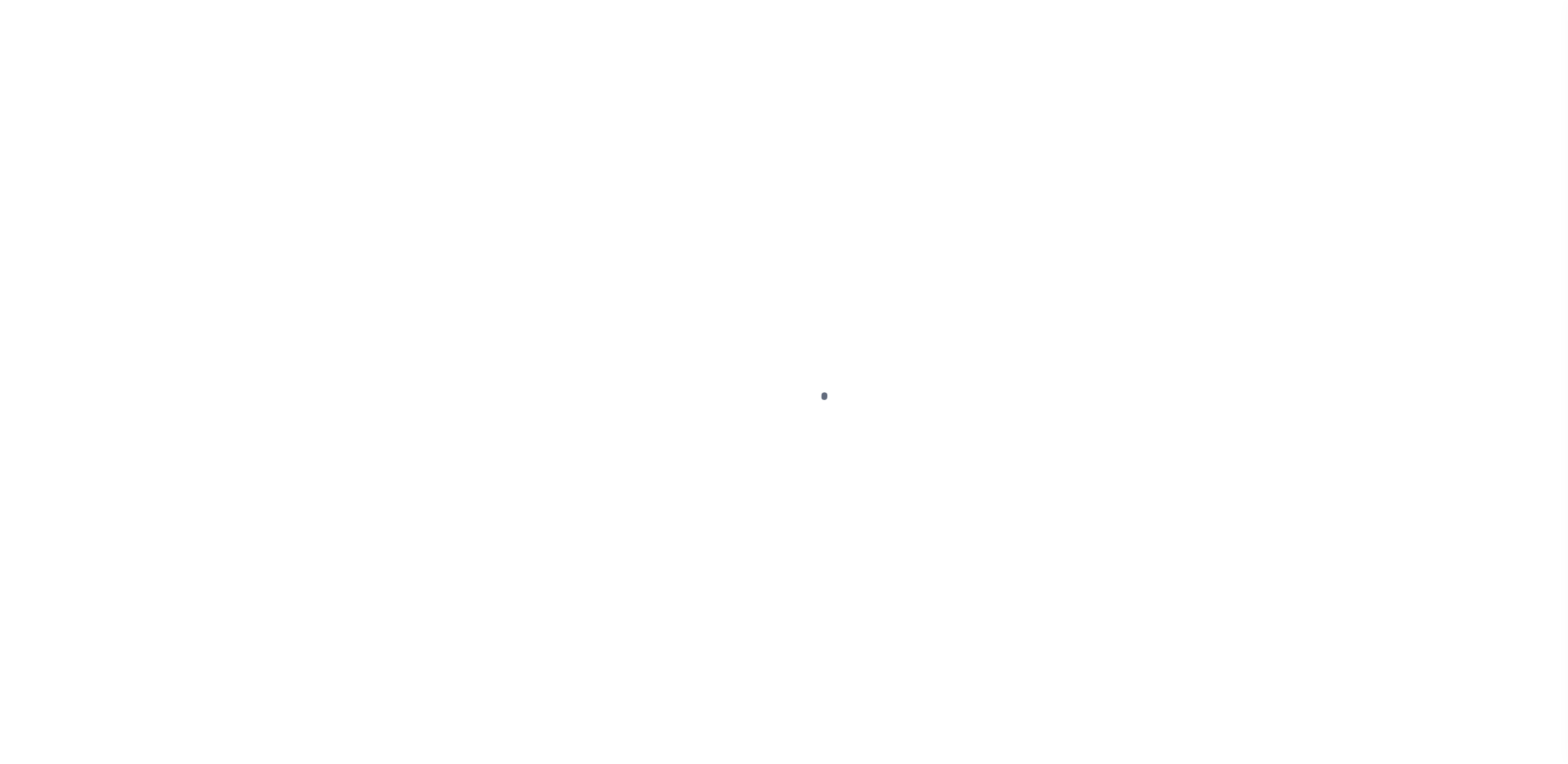
select select "16881"
select select "Escrow"
